Goal: Book appointment/travel/reservation

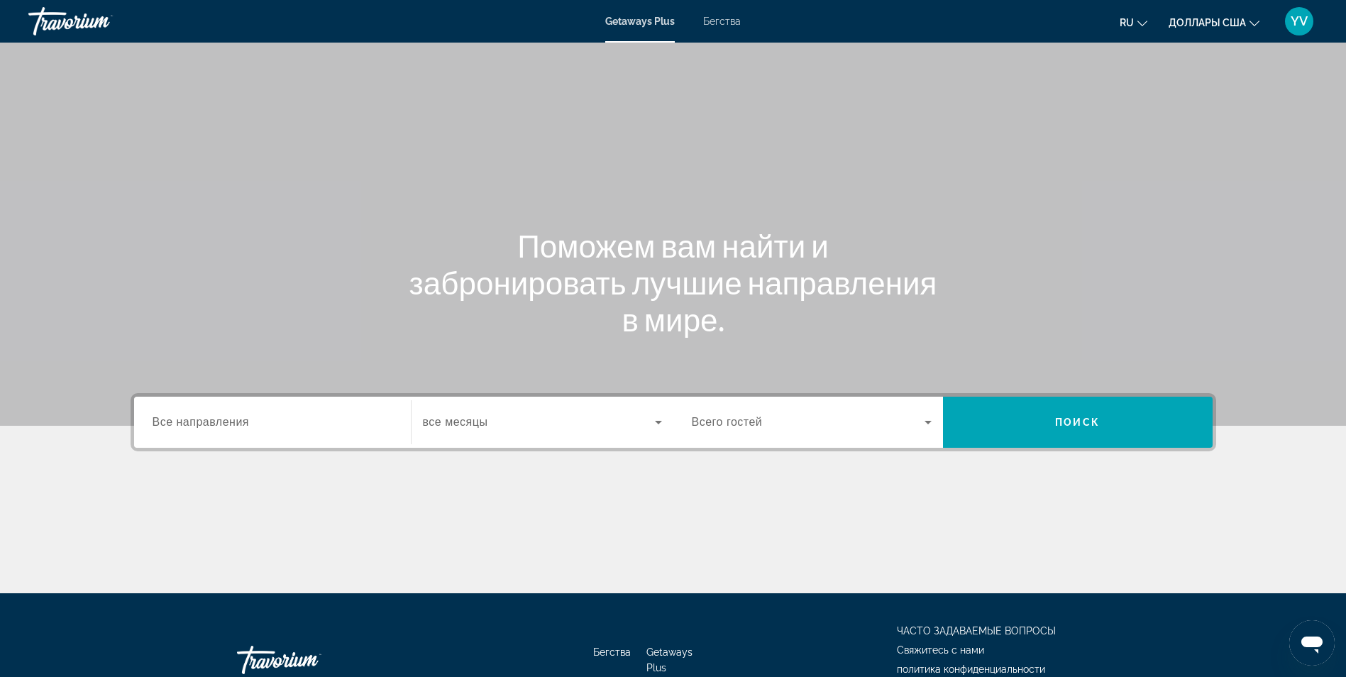
click at [725, 18] on span "Бегства" at bounding box center [722, 21] width 38 height 11
click at [450, 423] on span "все месяцы" at bounding box center [455, 422] width 65 height 12
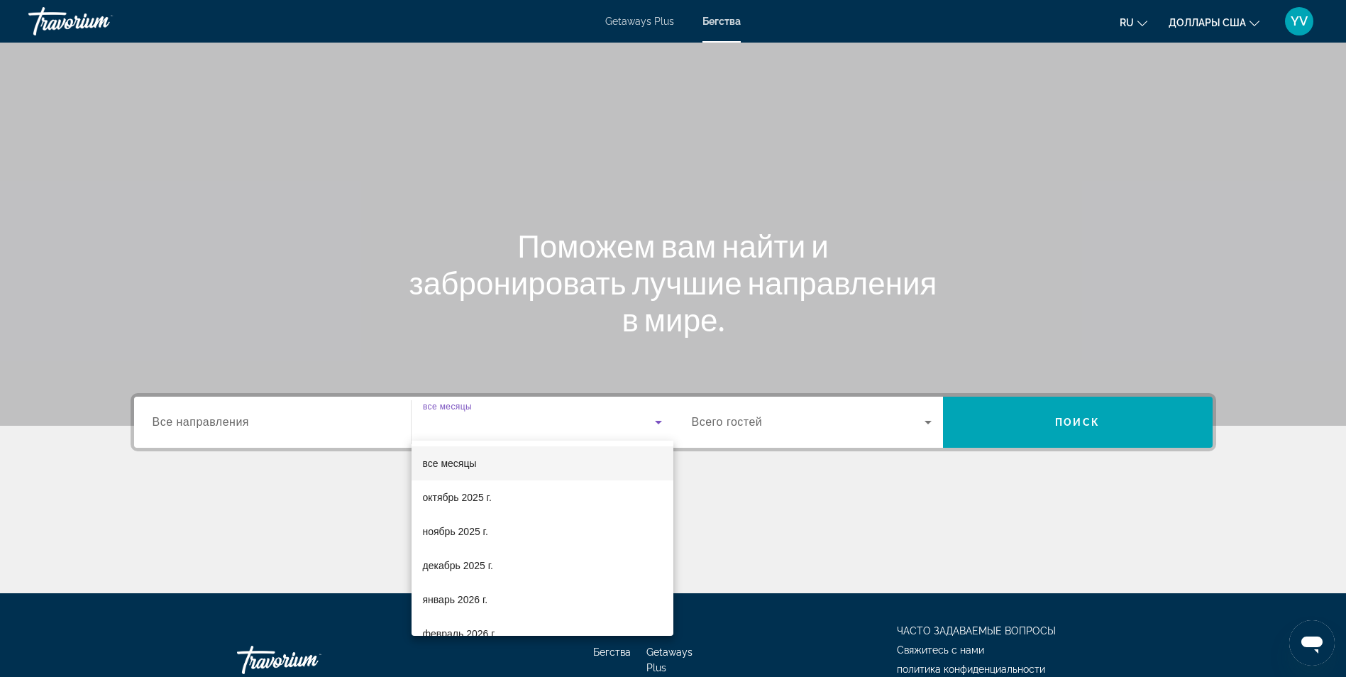
scroll to position [90, 0]
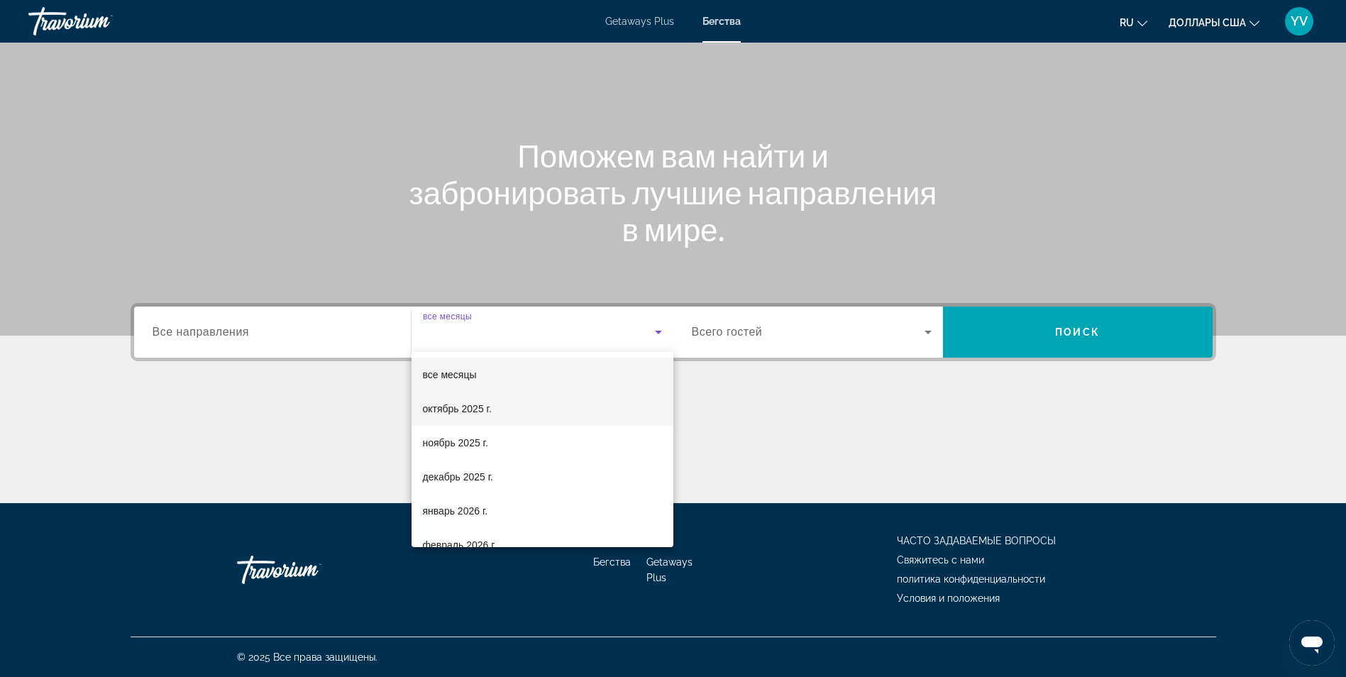
click at [476, 407] on font "октябрь 2025 г." at bounding box center [457, 408] width 69 height 11
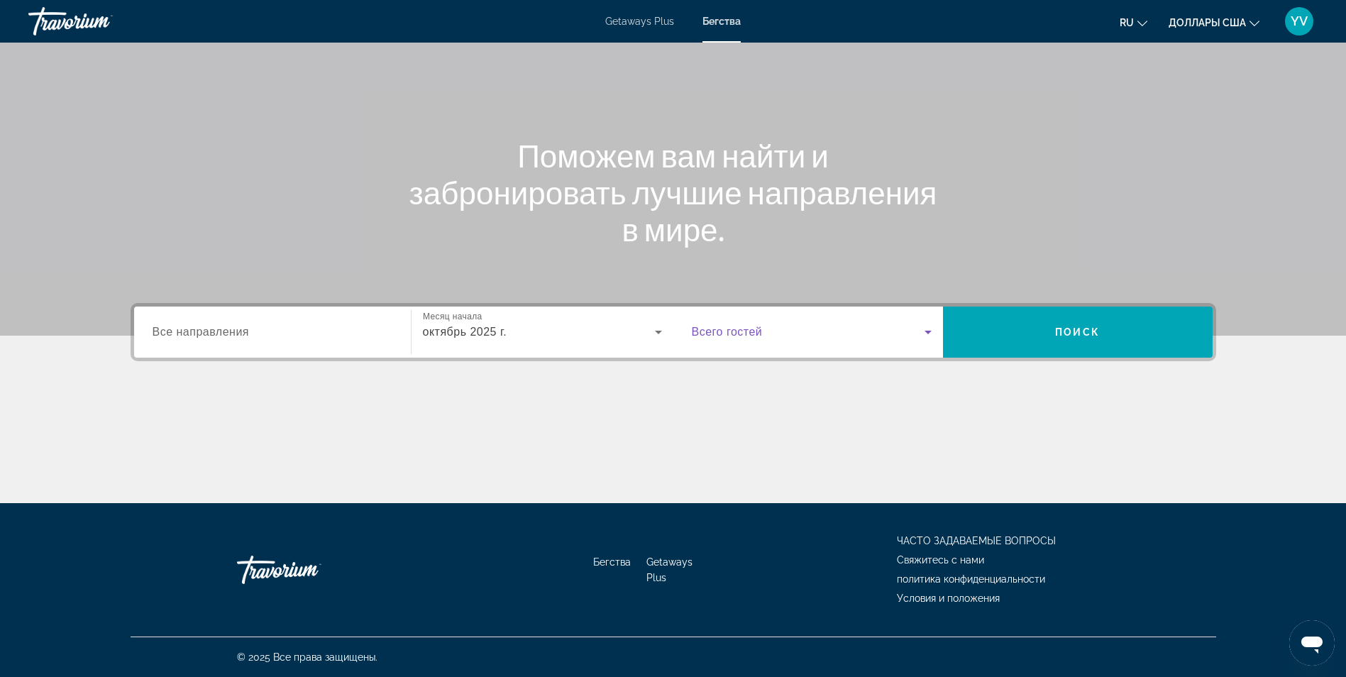
click at [930, 328] on icon "Виджет поиска" at bounding box center [928, 332] width 17 height 17
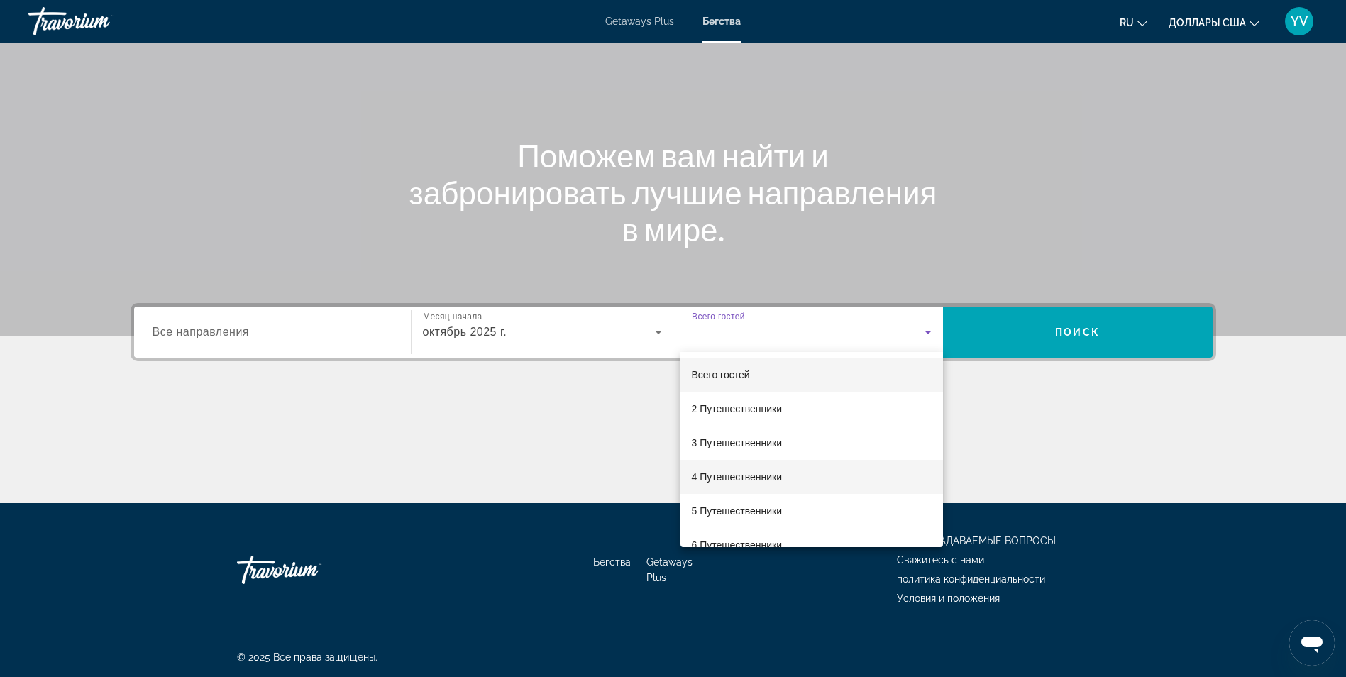
scroll to position [71, 0]
click at [748, 466] on span "6 Путешественники" at bounding box center [737, 474] width 91 height 17
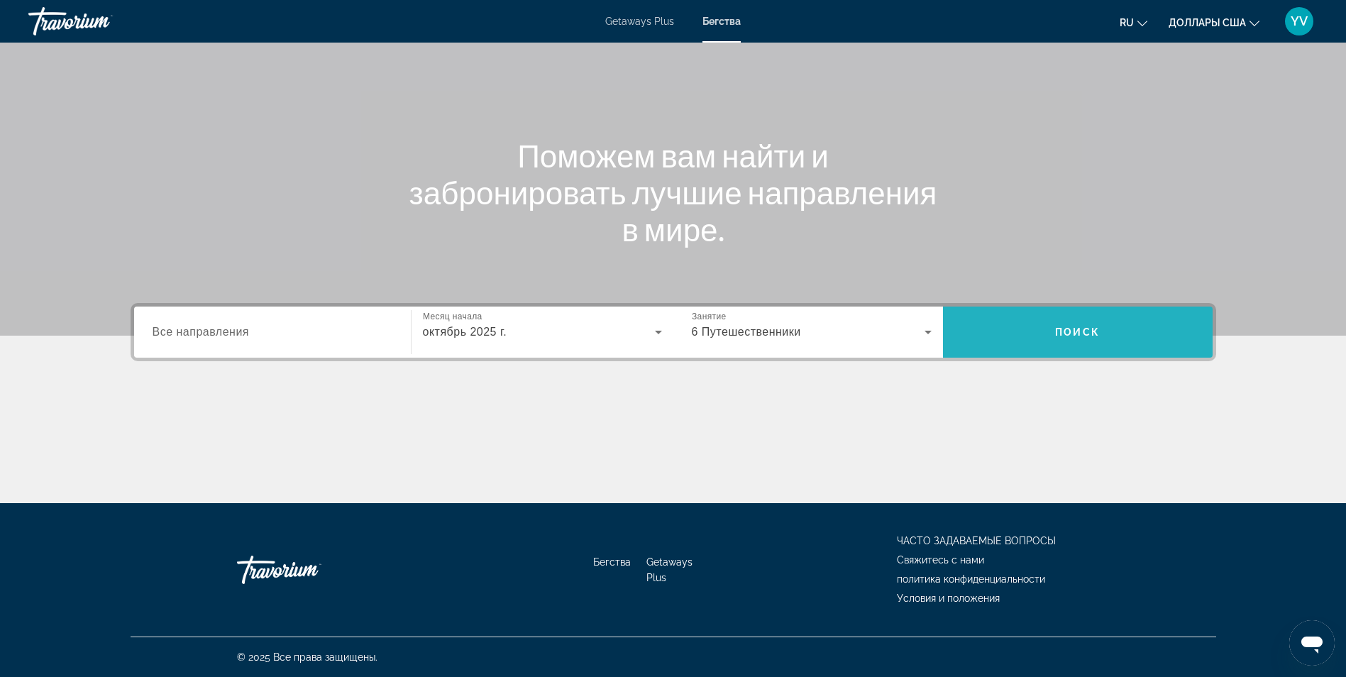
click at [1094, 329] on span "Поиск" at bounding box center [1077, 331] width 45 height 11
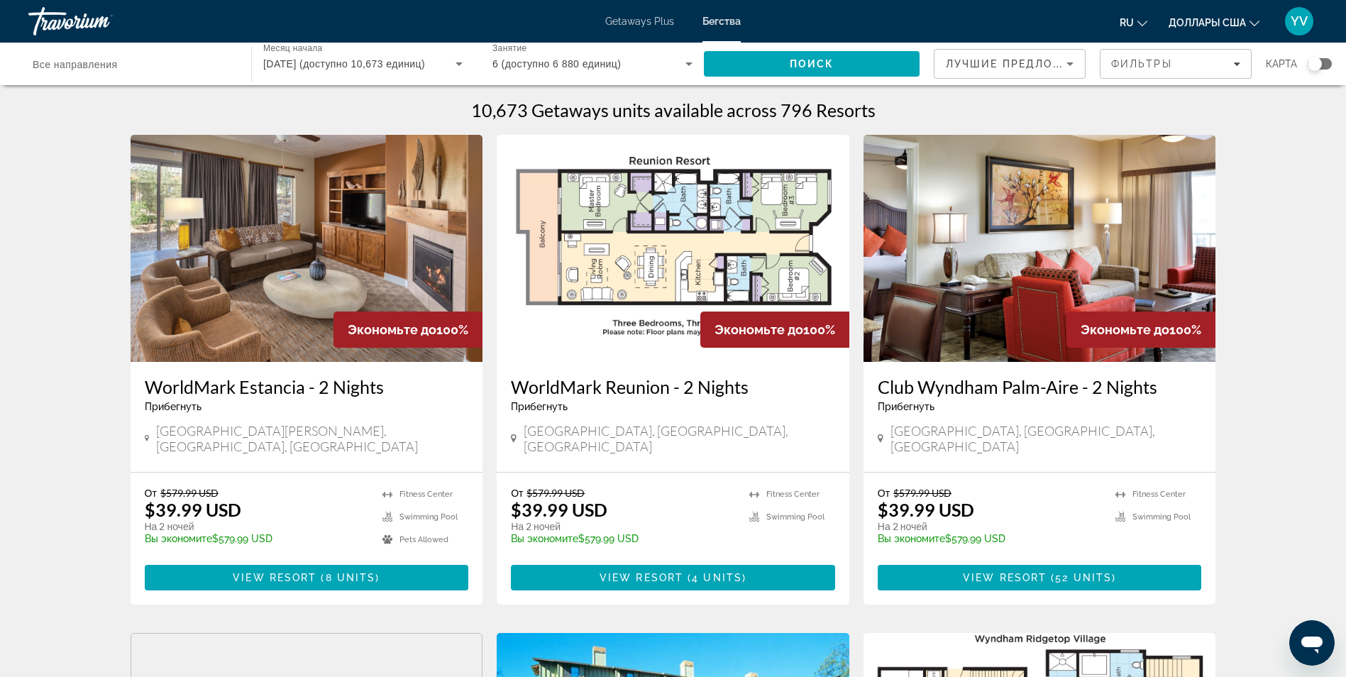
click at [1314, 65] on div "Виджет поиска" at bounding box center [1315, 64] width 14 height 14
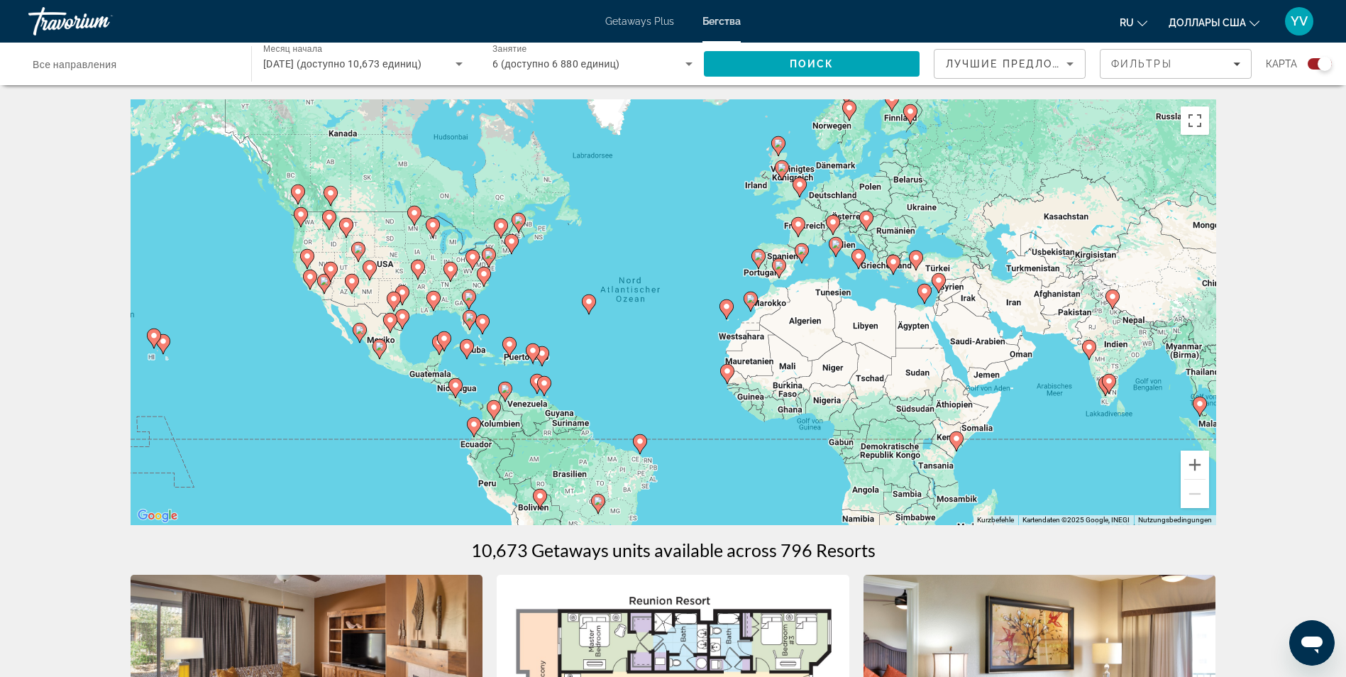
click at [1259, 18] on mat-icon "Изменить валюту" at bounding box center [1255, 21] width 10 height 10
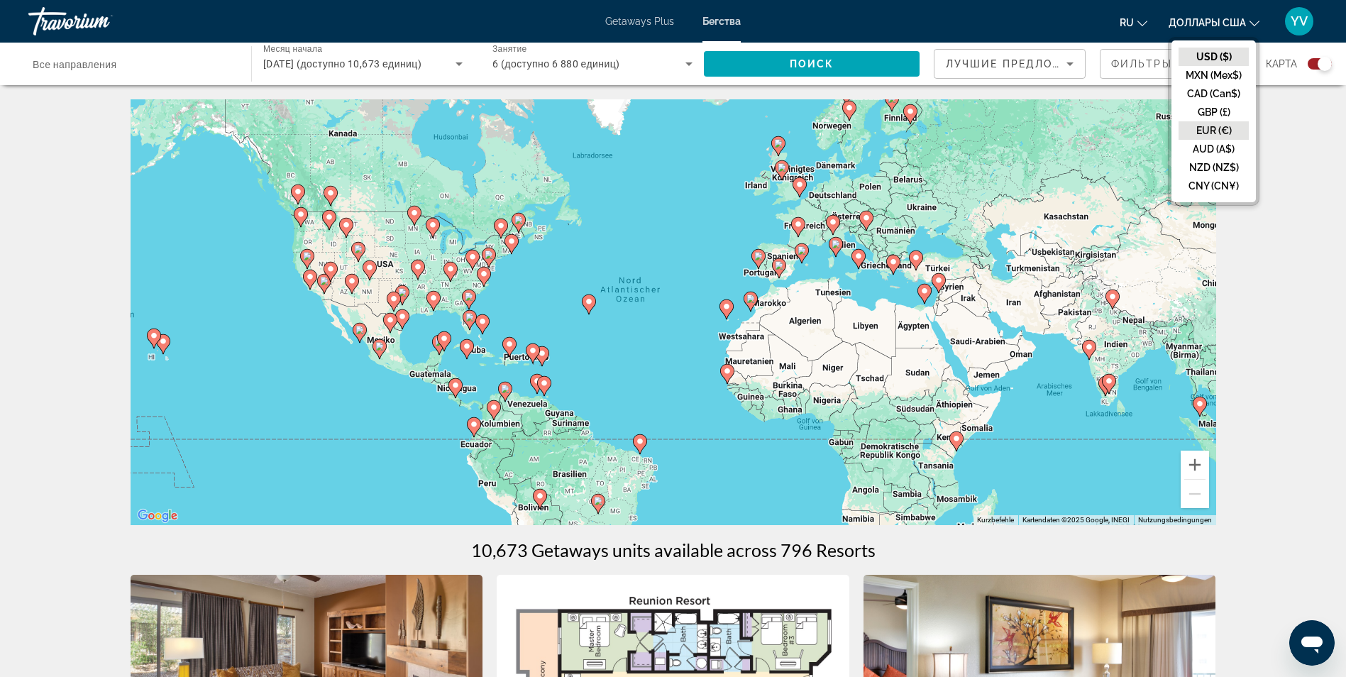
click at [1204, 128] on button "EUR (€)" at bounding box center [1214, 130] width 70 height 18
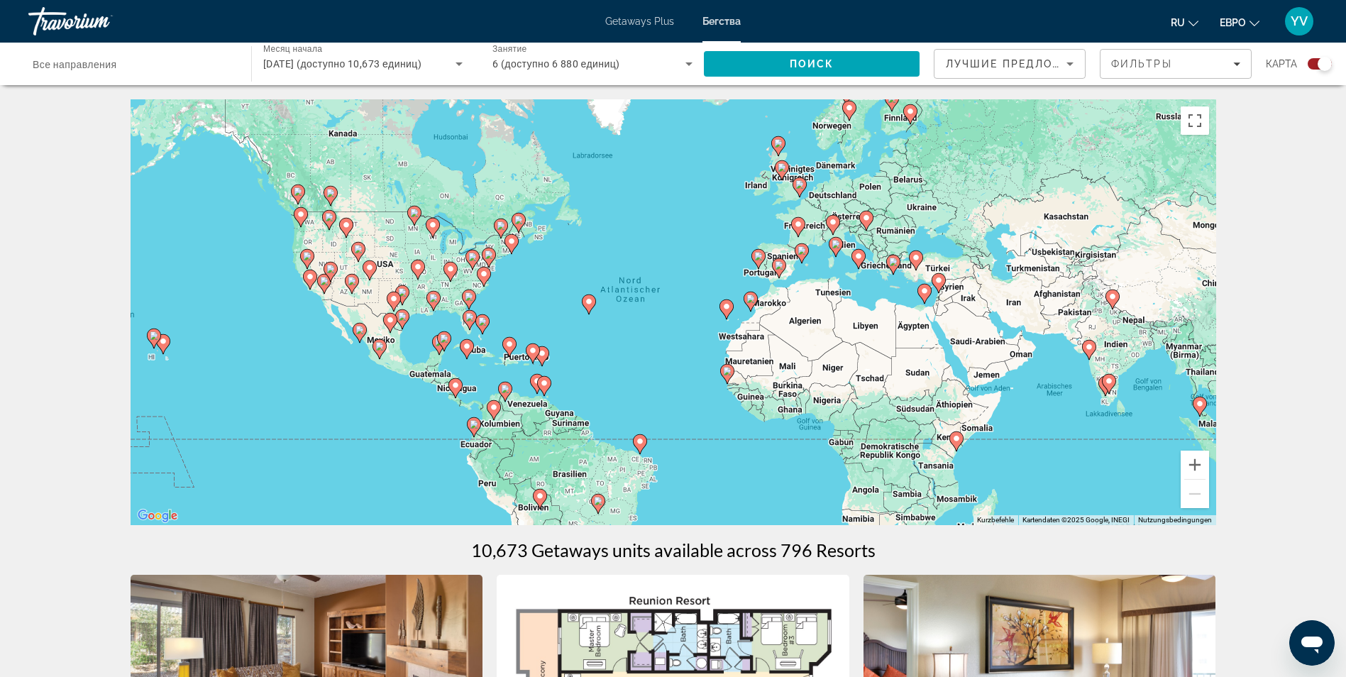
click at [862, 260] on icon "Основное содержание" at bounding box center [858, 259] width 13 height 18
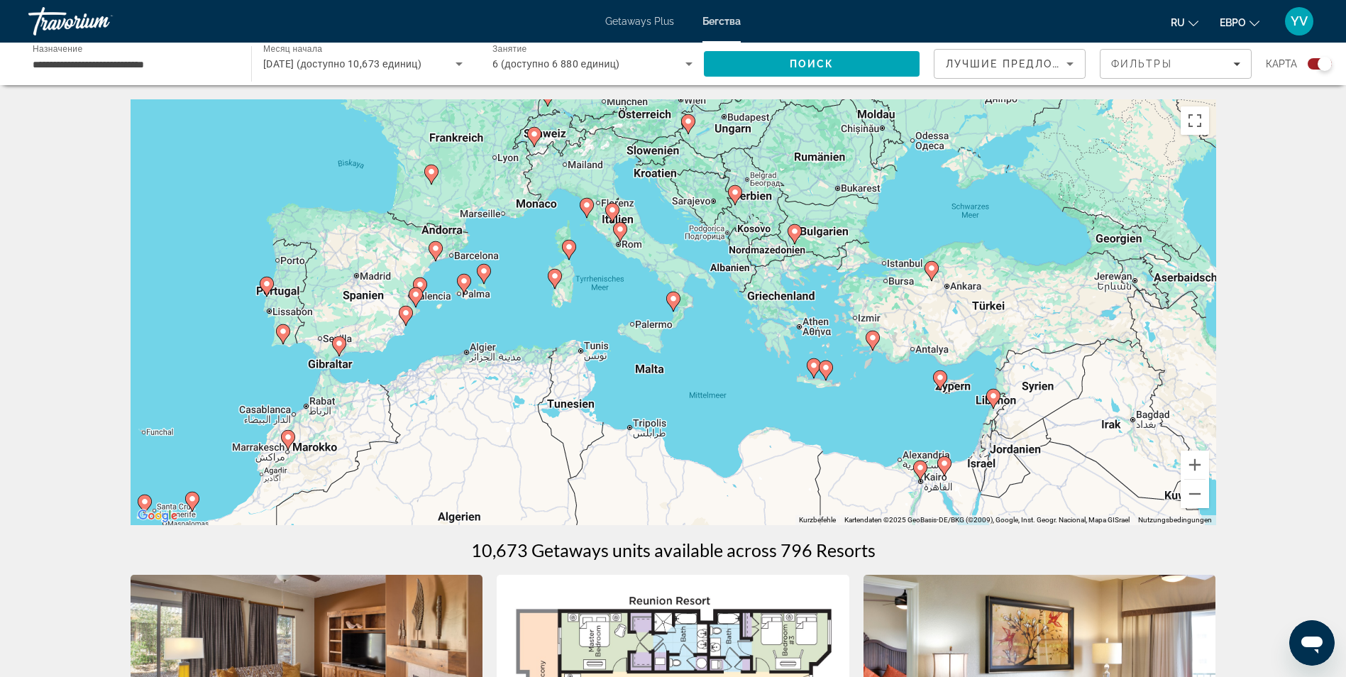
click at [678, 302] on icon "Основное содержание" at bounding box center [672, 301] width 13 height 18
type input "**********"
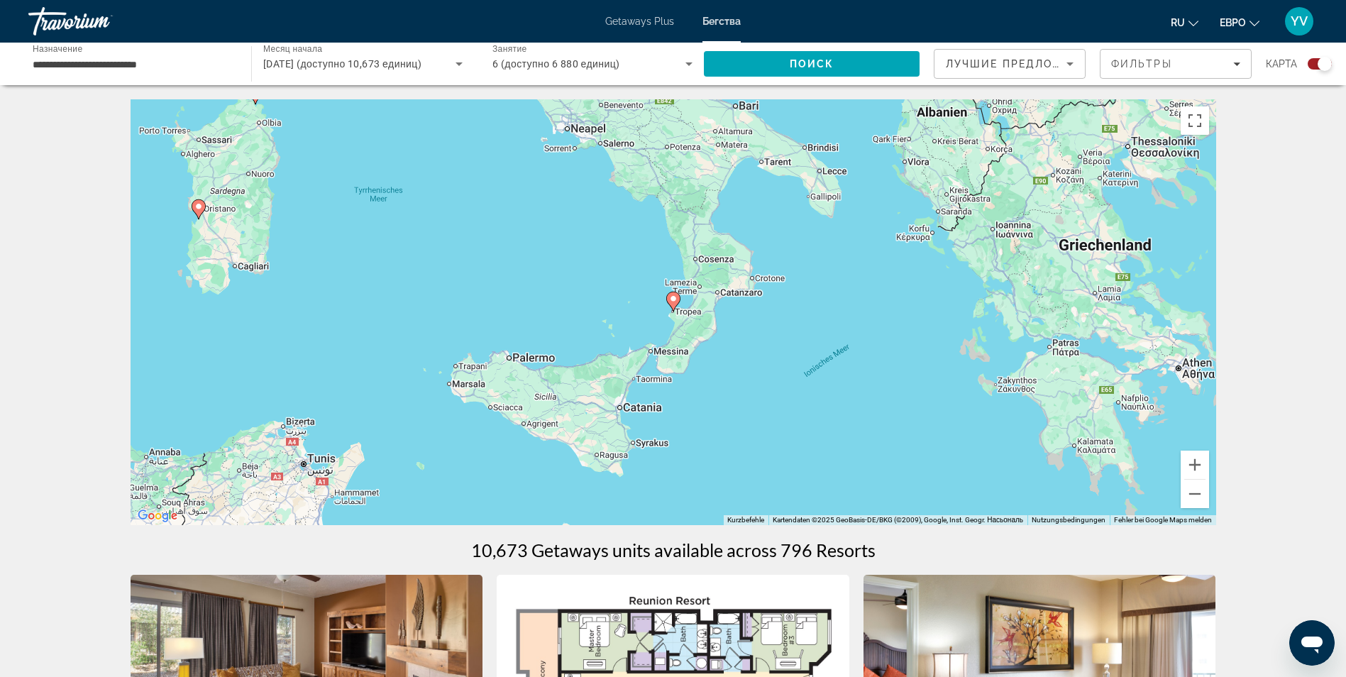
click at [673, 297] on image "Основное содержание" at bounding box center [673, 299] width 9 height 9
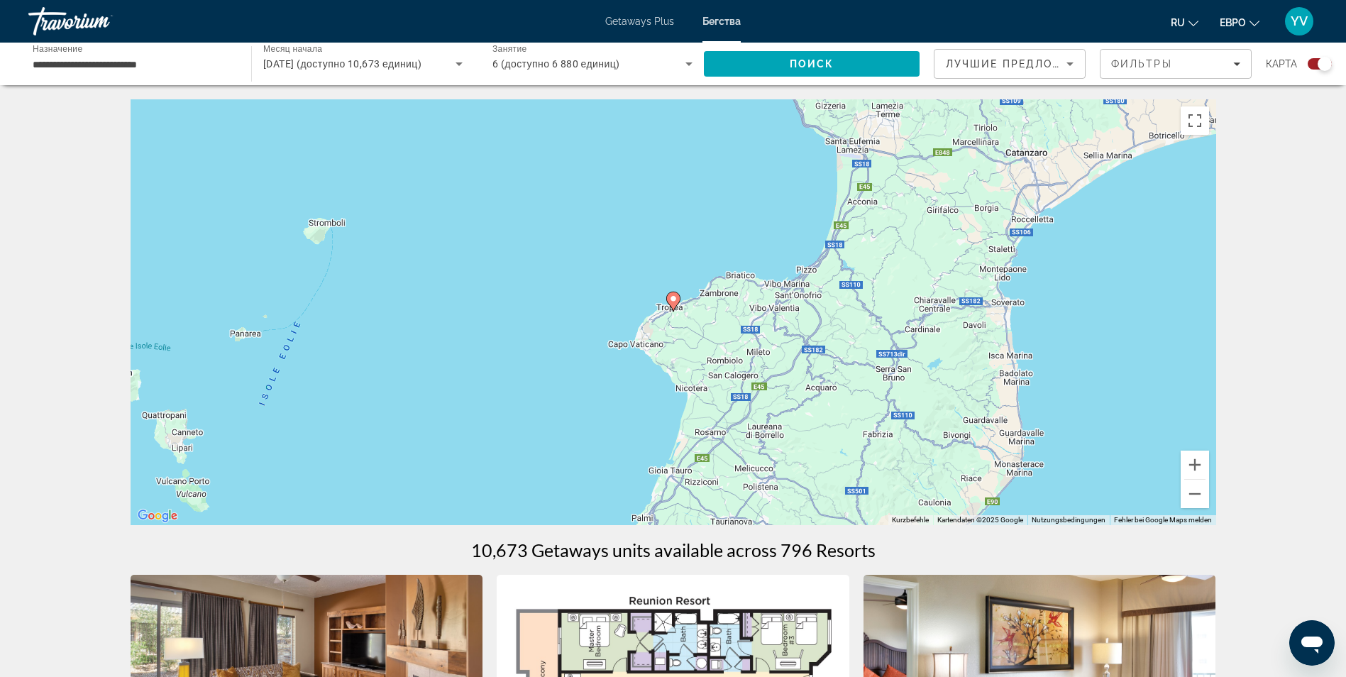
click at [673, 297] on image "Основное содержание" at bounding box center [673, 299] width 9 height 9
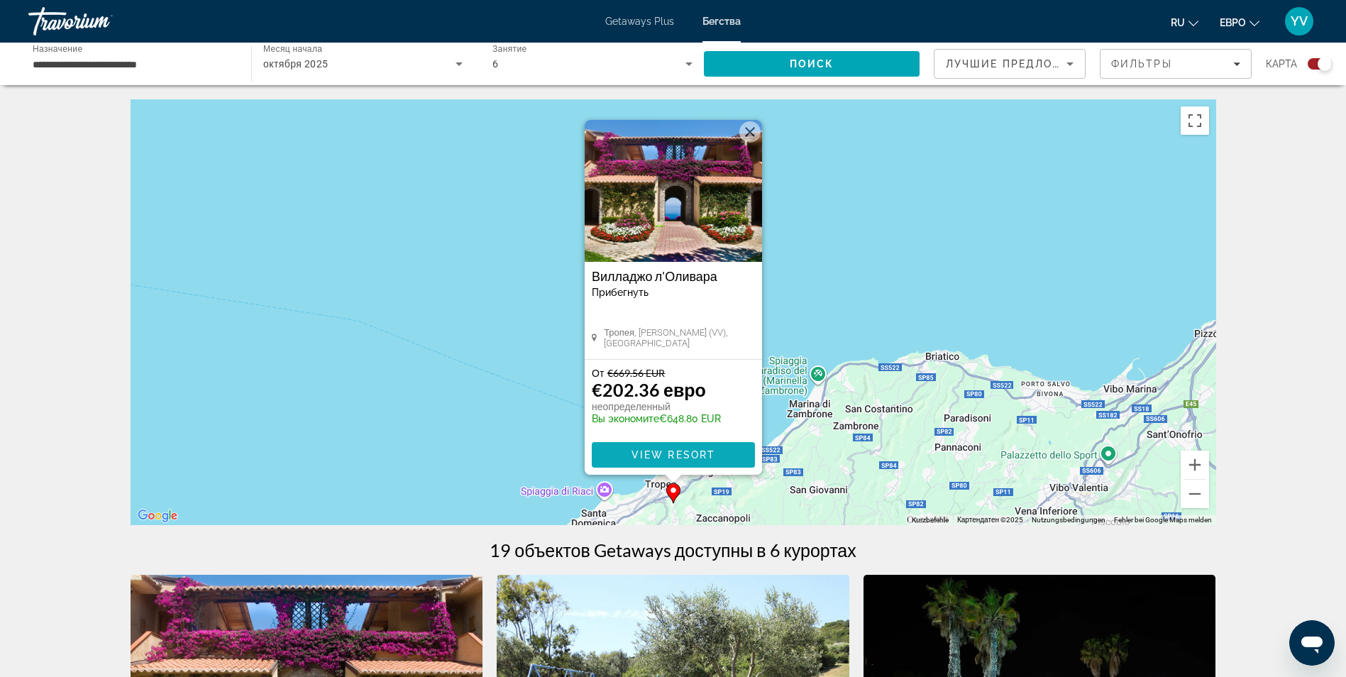
click at [630, 448] on span "Основное содержание" at bounding box center [673, 455] width 163 height 34
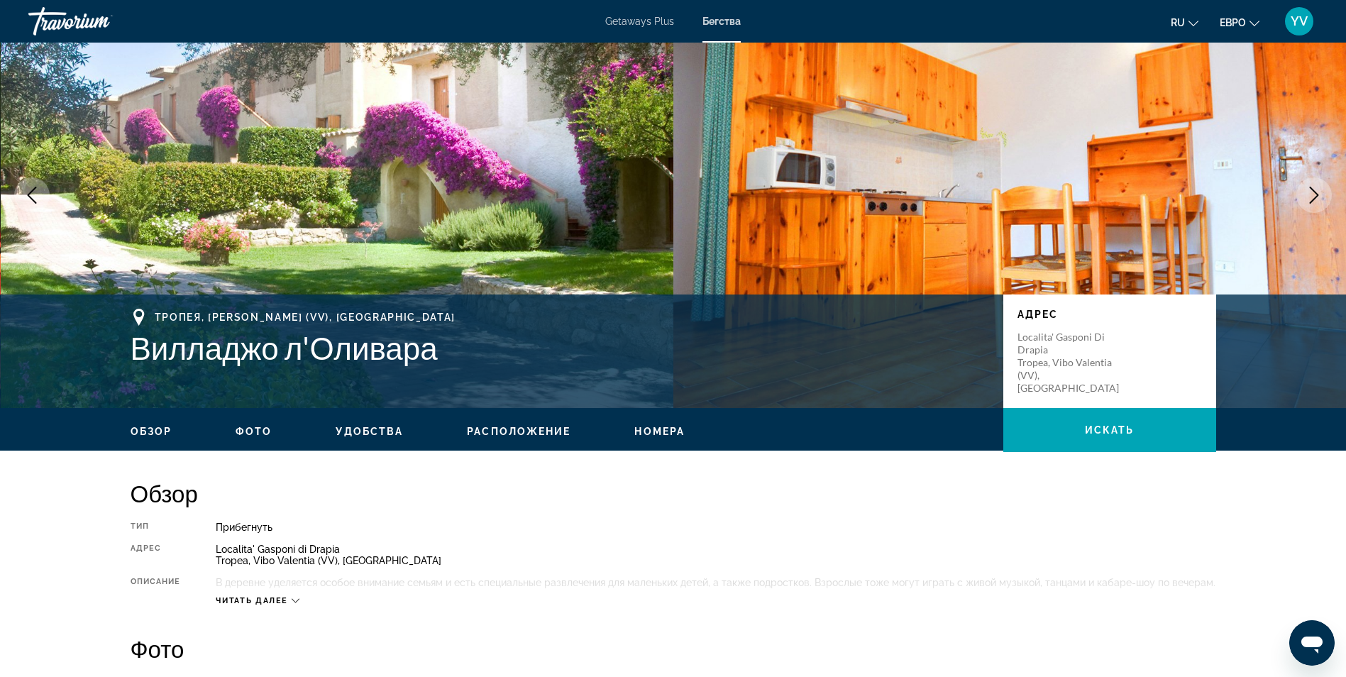
scroll to position [40, 0]
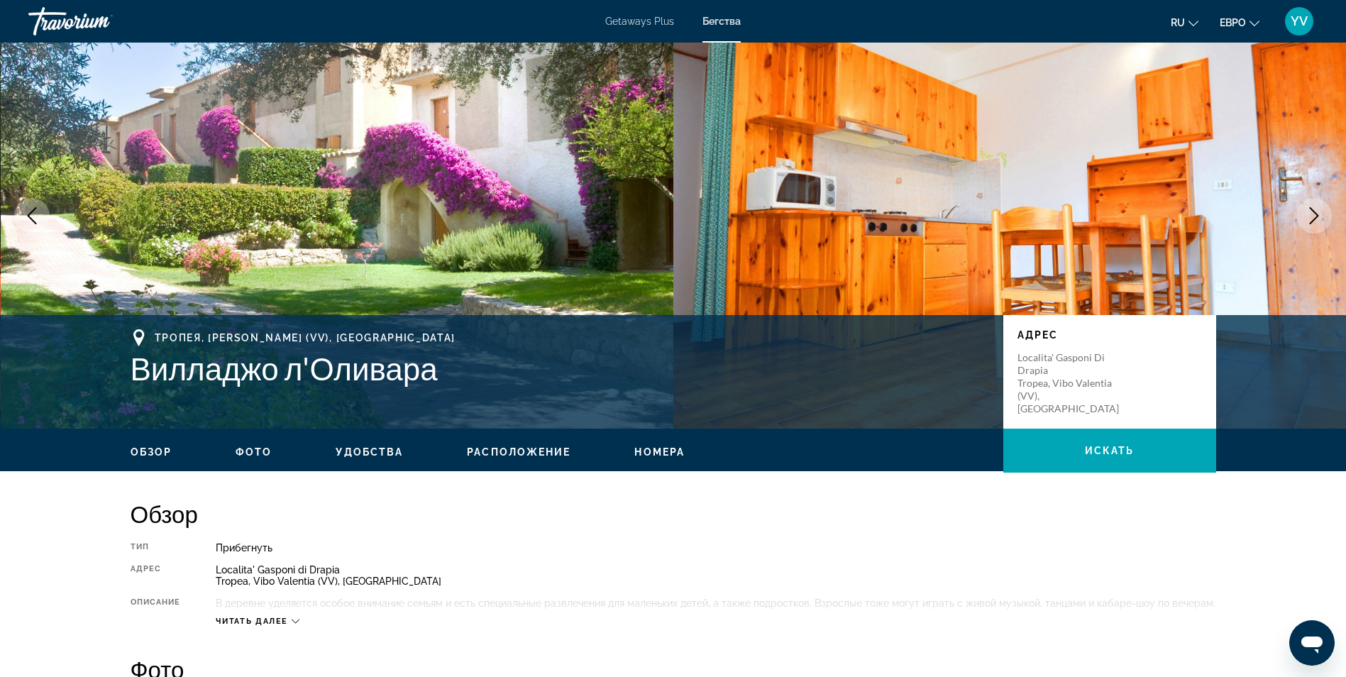
drag, startPoint x: 1228, startPoint y: 61, endPoint x: 1227, endPoint y: 69, distance: 7.8
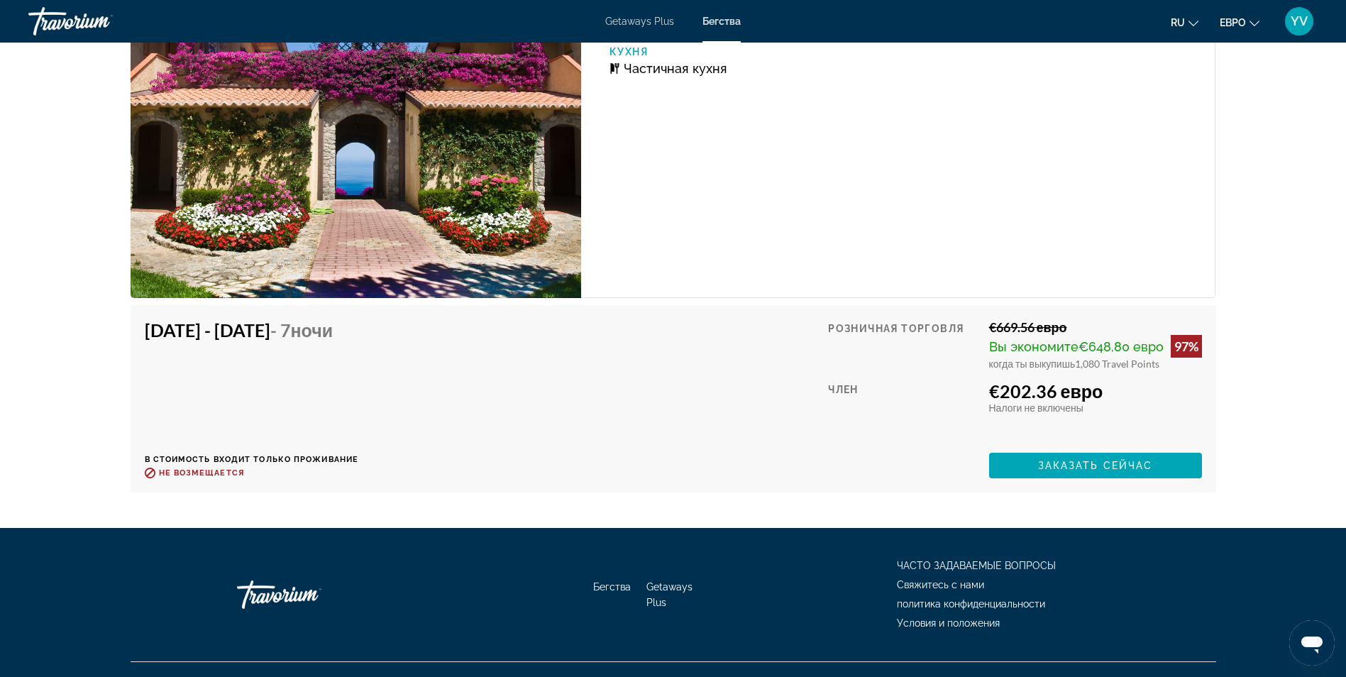
scroll to position [2808, 0]
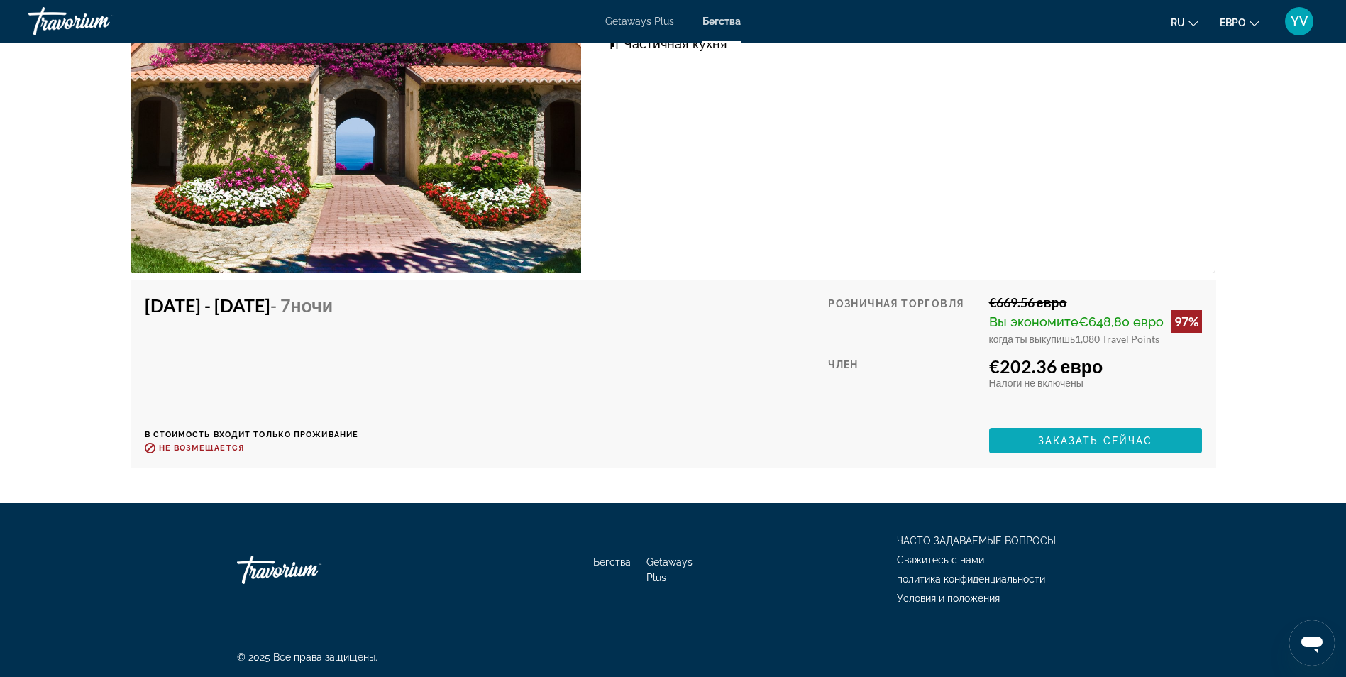
click at [1057, 448] on span "Основное содержание" at bounding box center [1095, 441] width 213 height 34
